Goal: Task Accomplishment & Management: Use online tool/utility

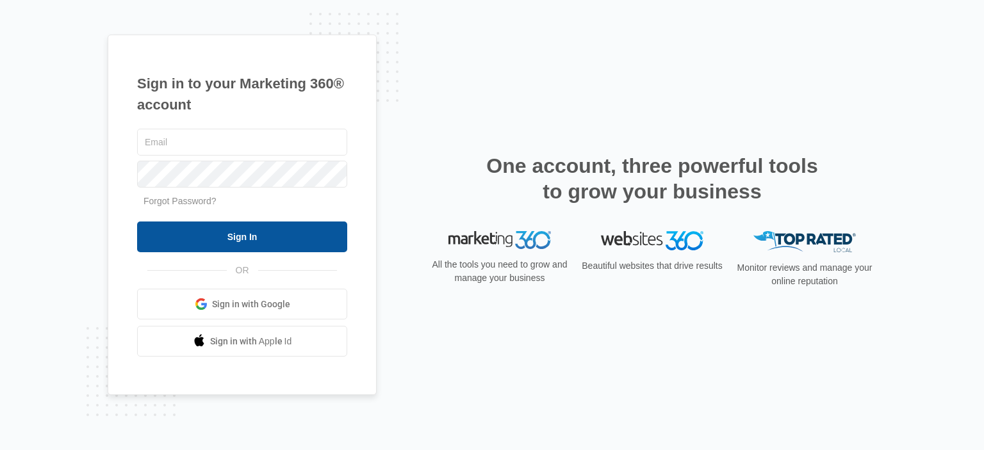
type input "[EMAIL_ADDRESS][DOMAIN_NAME]"
click at [248, 246] on input "Sign In" at bounding box center [242, 237] width 210 height 31
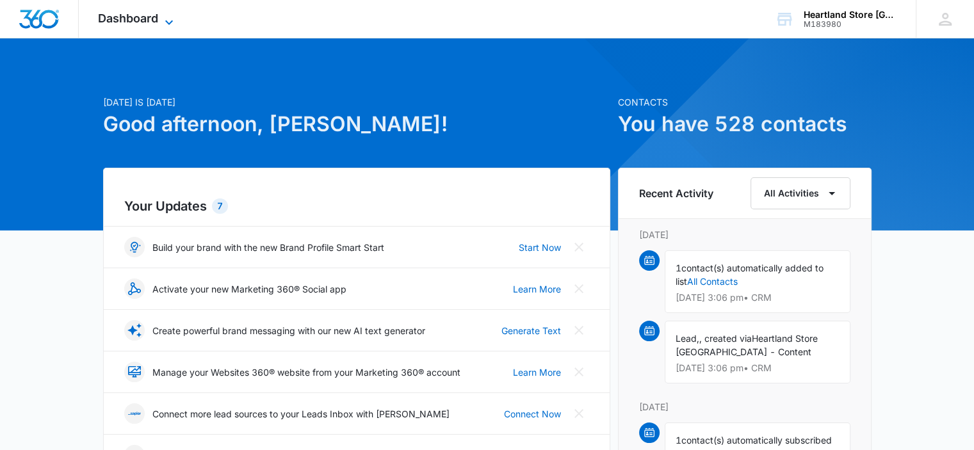
click at [164, 24] on icon at bounding box center [168, 22] width 15 height 15
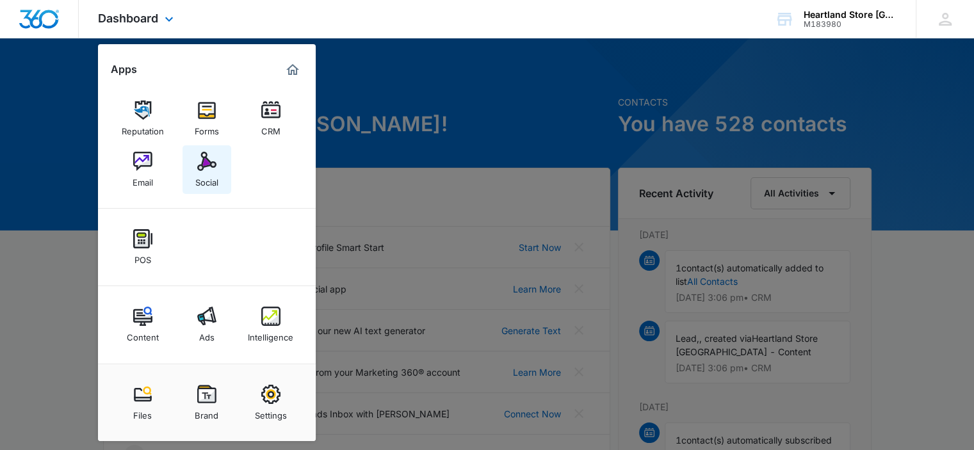
click at [221, 161] on link "Social" at bounding box center [207, 169] width 49 height 49
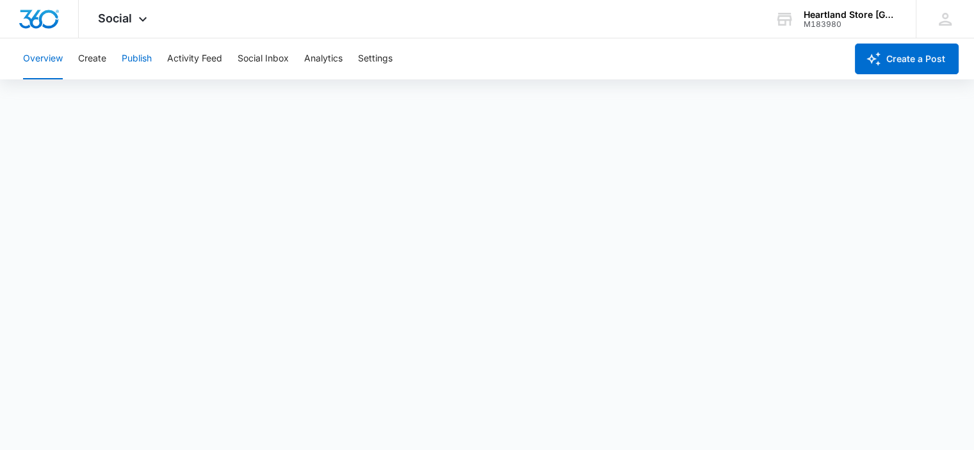
click at [136, 56] on button "Publish" at bounding box center [137, 58] width 30 height 41
